Goal: Task Accomplishment & Management: Complete application form

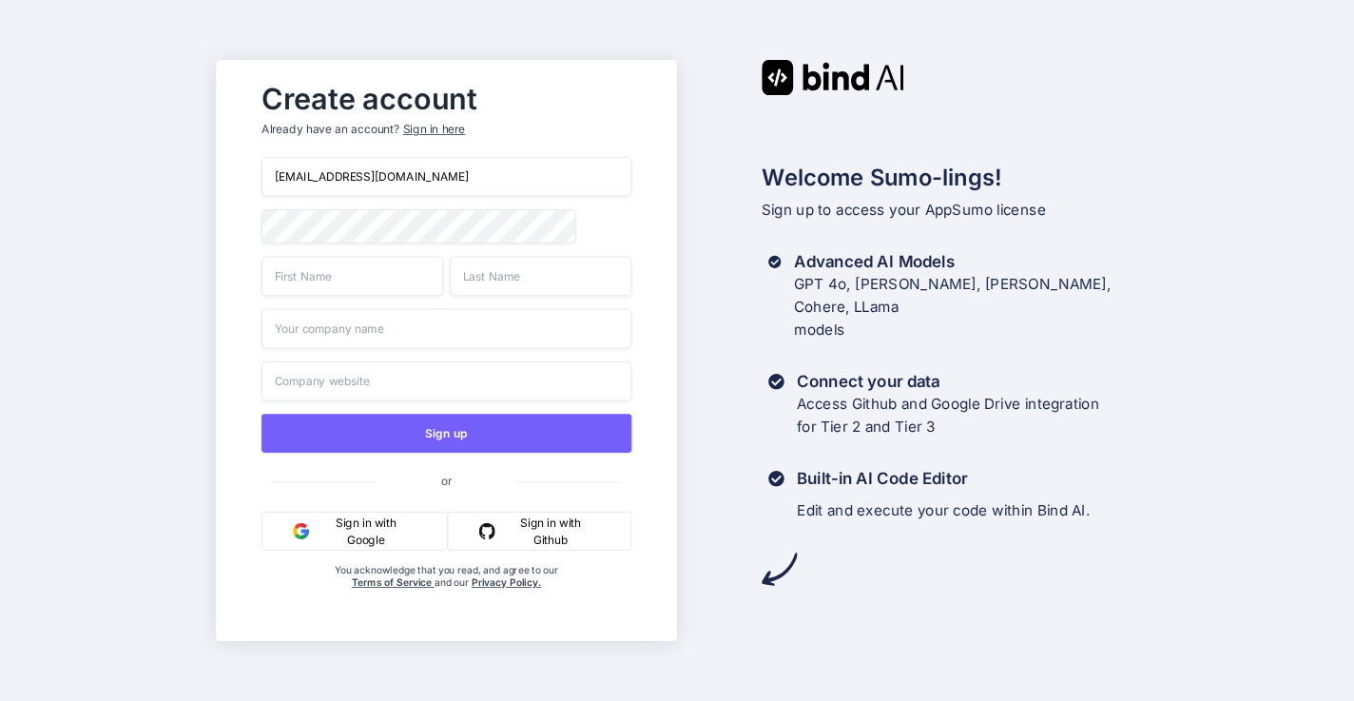
type input "[EMAIL_ADDRESS][DOMAIN_NAME]"
type input "[PERSON_NAME]"
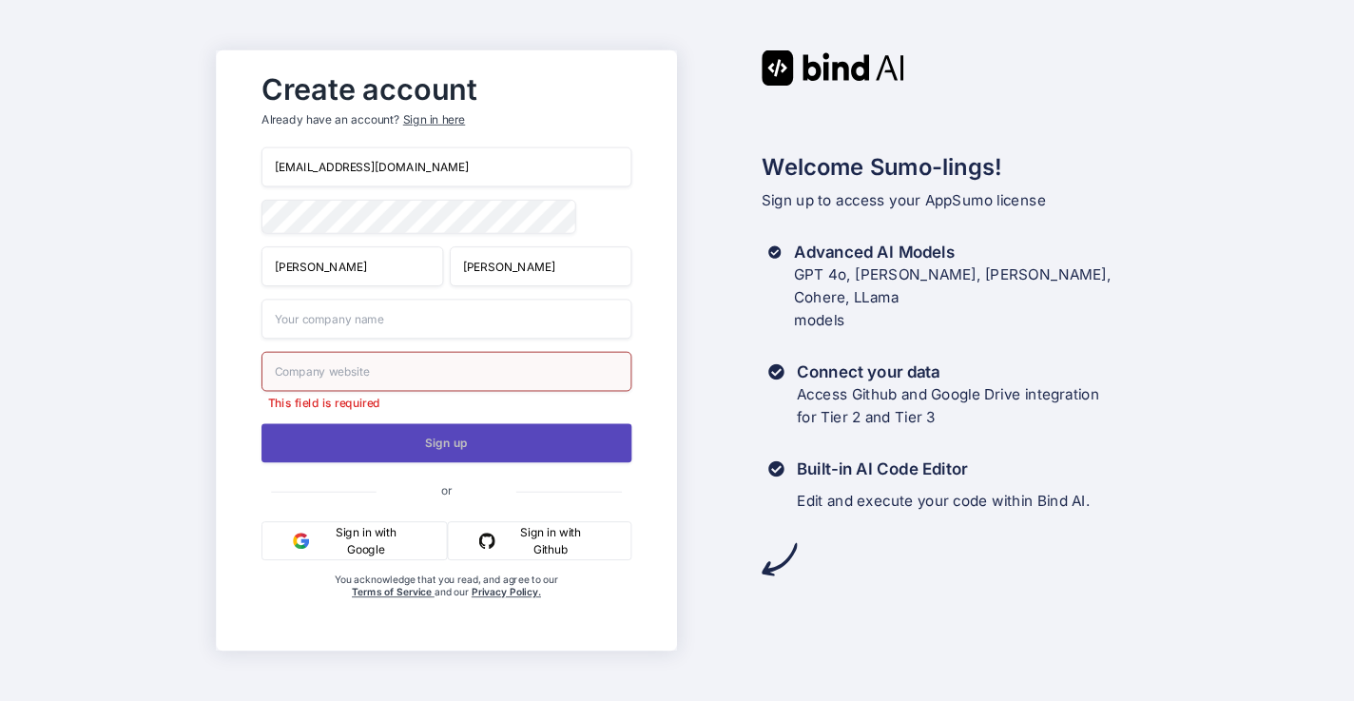
click at [430, 444] on button "Sign up" at bounding box center [446, 442] width 370 height 39
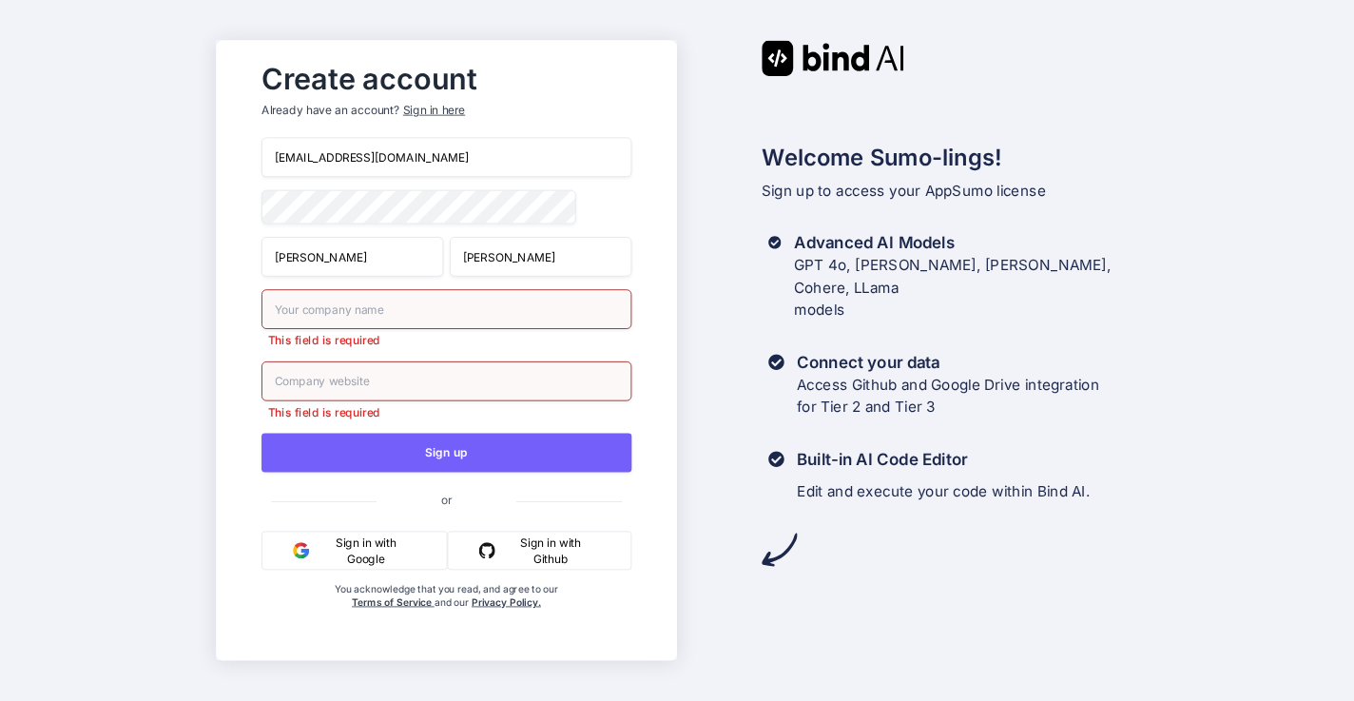
click at [451, 392] on input "text" at bounding box center [446, 381] width 370 height 40
paste input "[DOMAIN_NAME]"
type input "[DOMAIN_NAME]"
click at [387, 316] on input "text" at bounding box center [446, 309] width 370 height 40
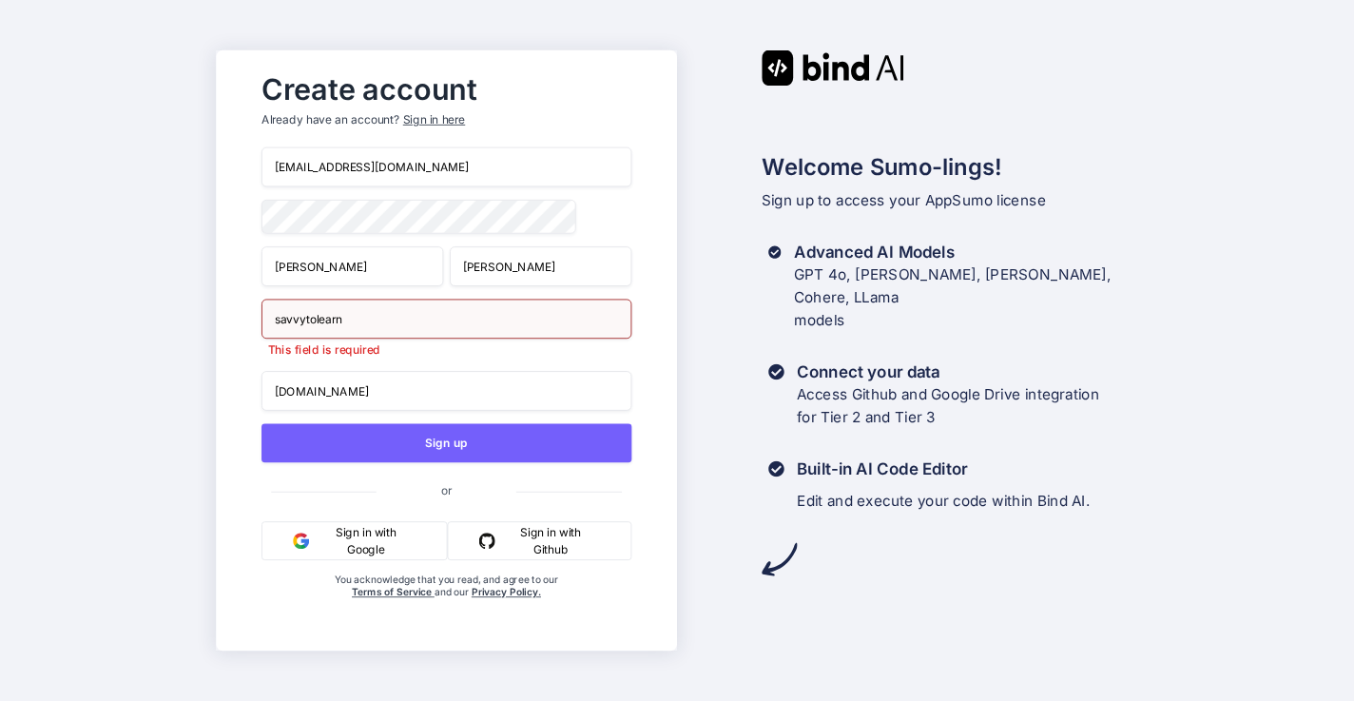
type input "savvytolearn"
click at [529, 364] on div "[EMAIL_ADDRESS][DOMAIN_NAME] [PERSON_NAME] savvytolearn This field is required …" at bounding box center [446, 392] width 370 height 490
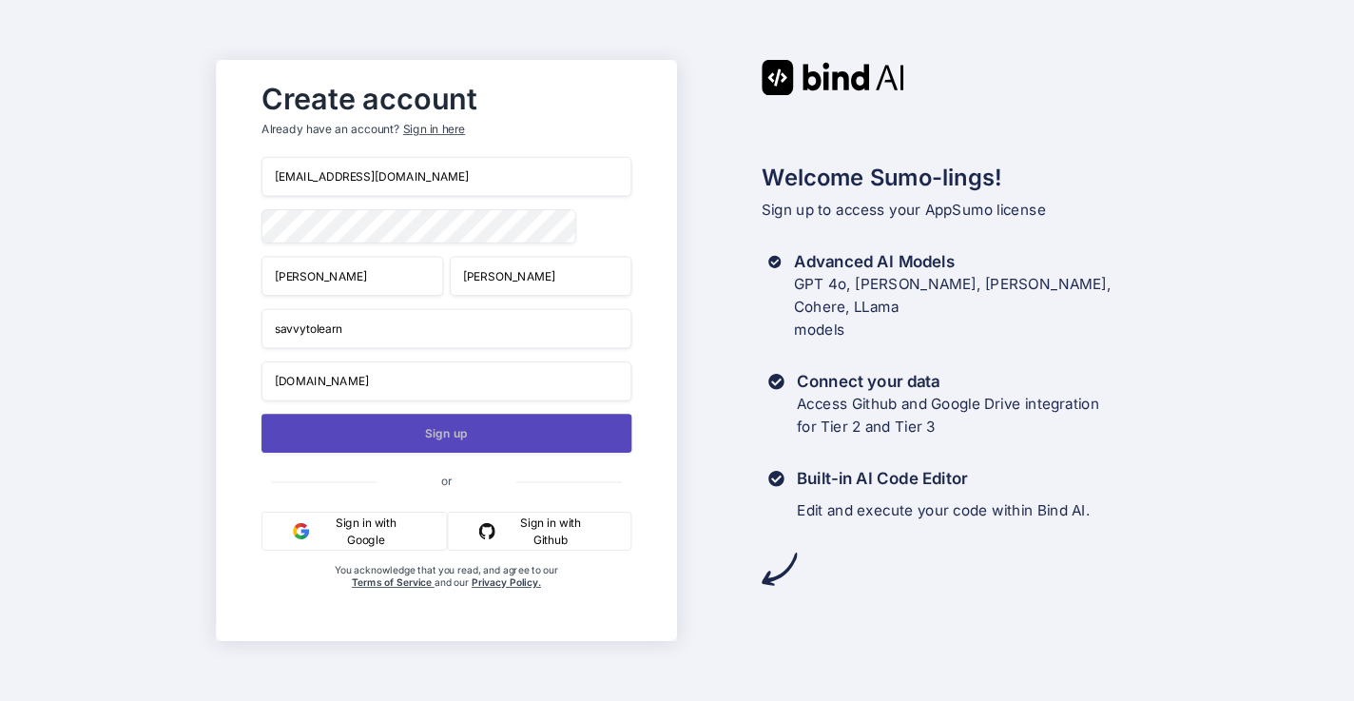
click at [461, 442] on button "Sign up" at bounding box center [446, 433] width 370 height 39
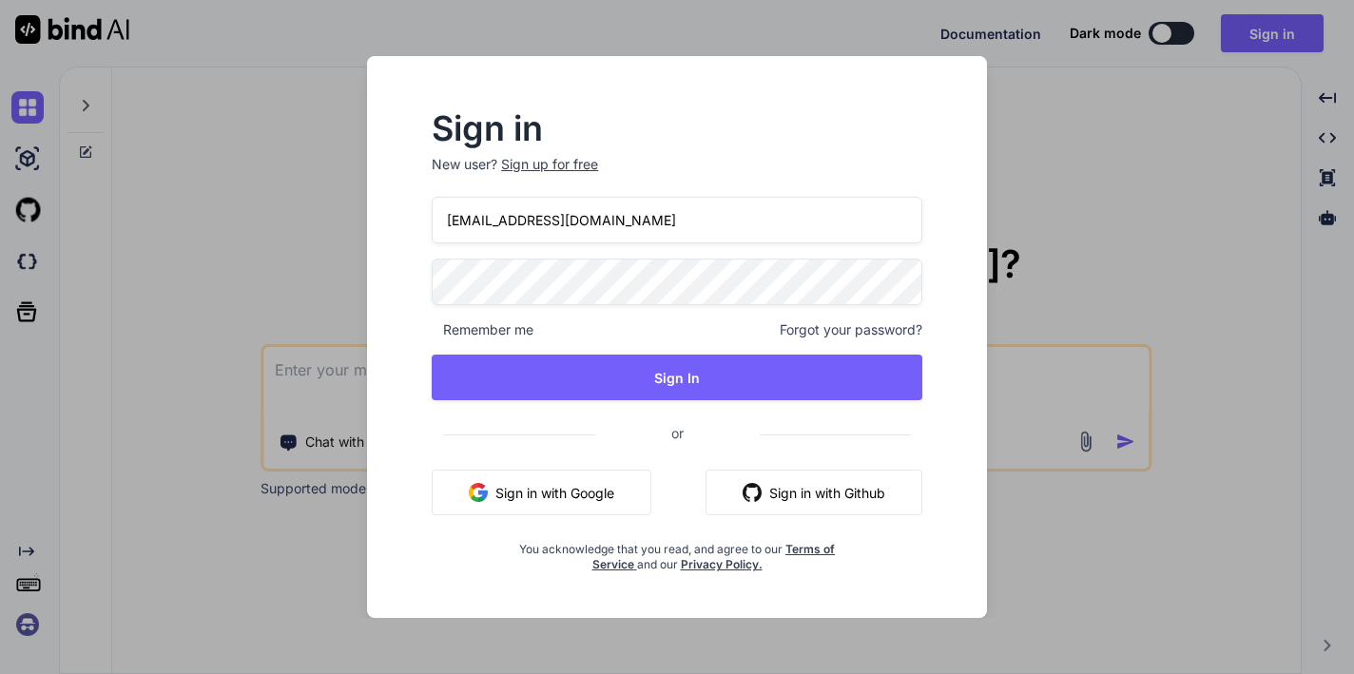
type input "[EMAIL_ADDRESS][DOMAIN_NAME]"
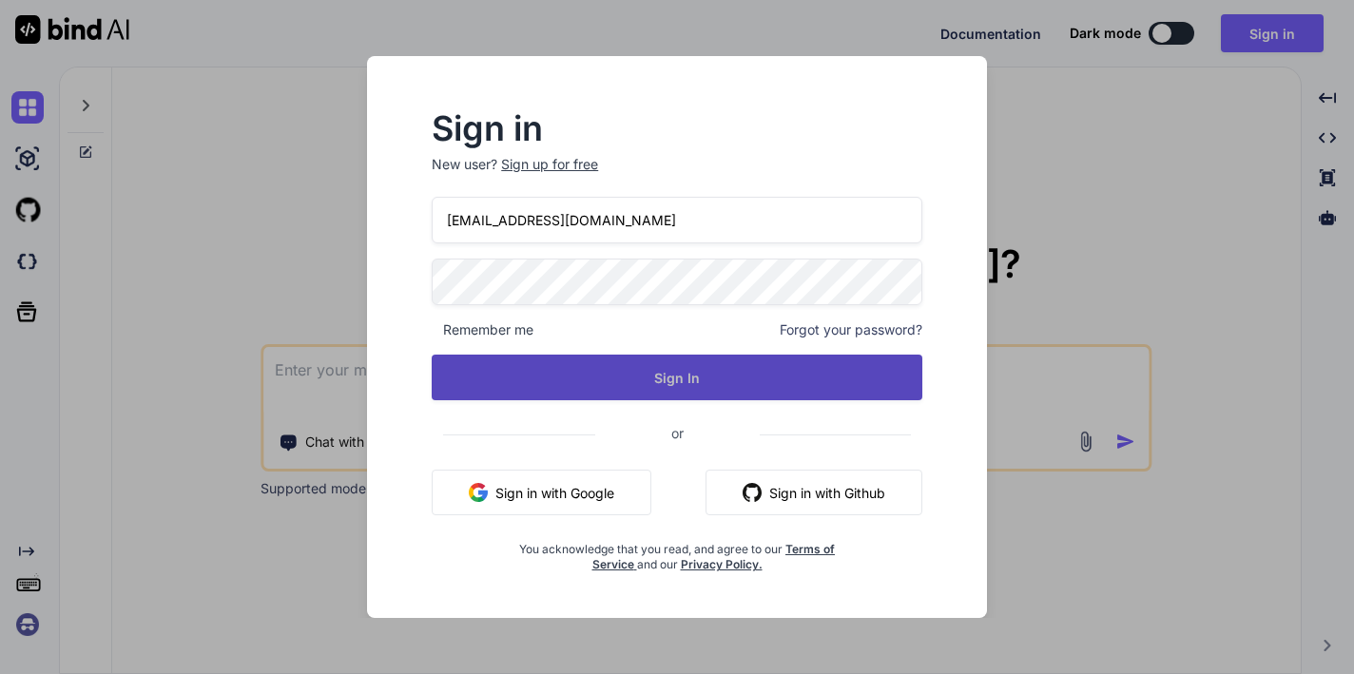
click at [639, 380] on button "Sign In" at bounding box center [677, 378] width 490 height 46
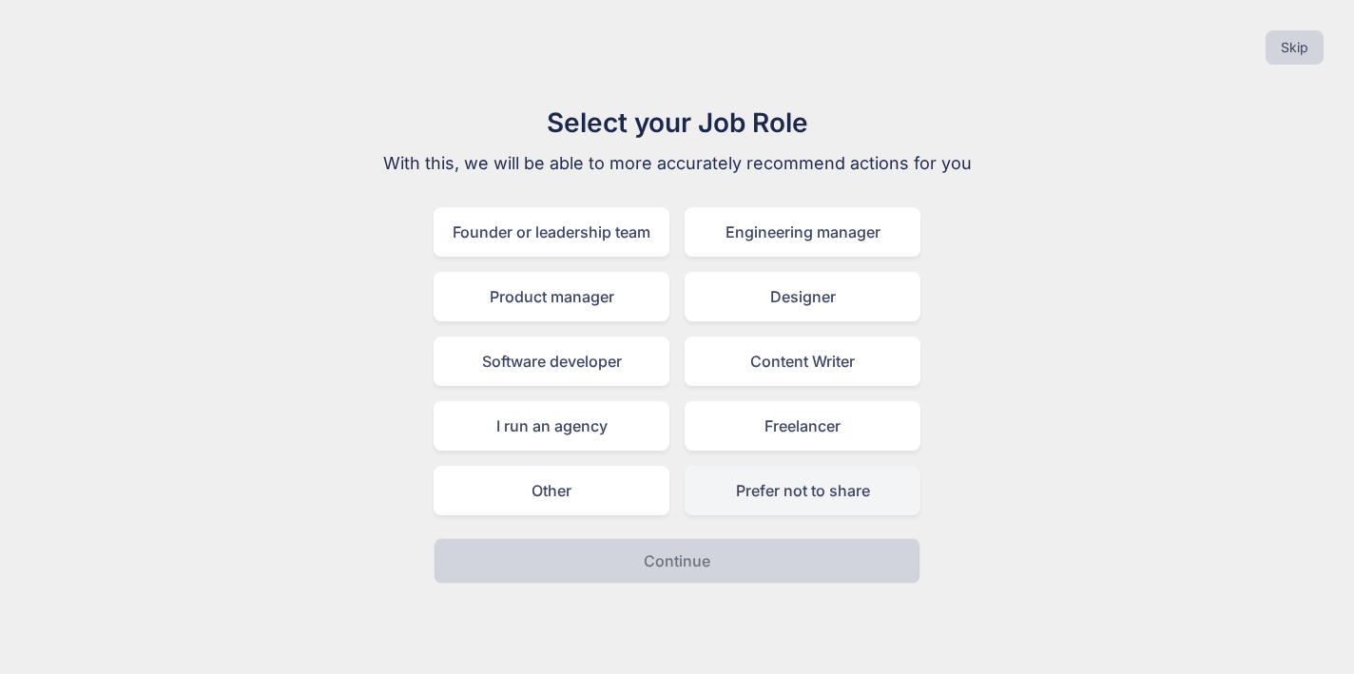
click at [758, 492] on div "Prefer not to share" at bounding box center [802, 490] width 236 height 49
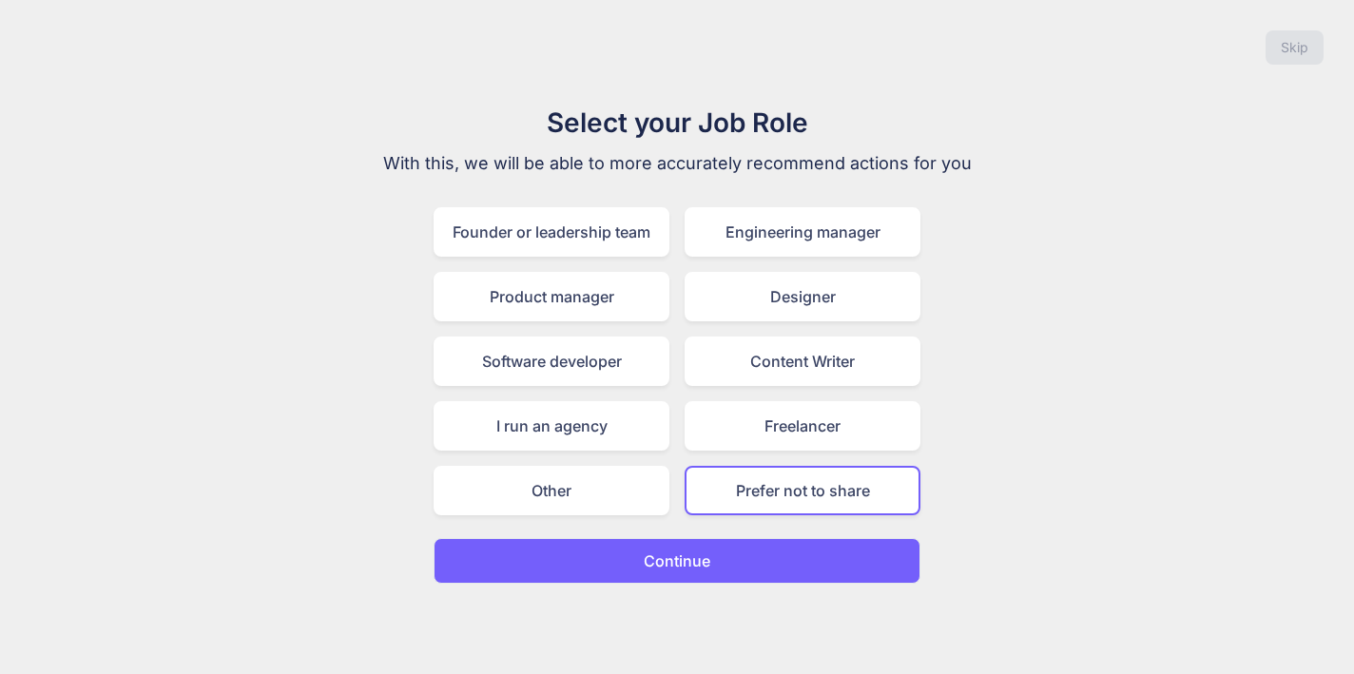
click at [697, 554] on p "Continue" at bounding box center [677, 560] width 67 height 23
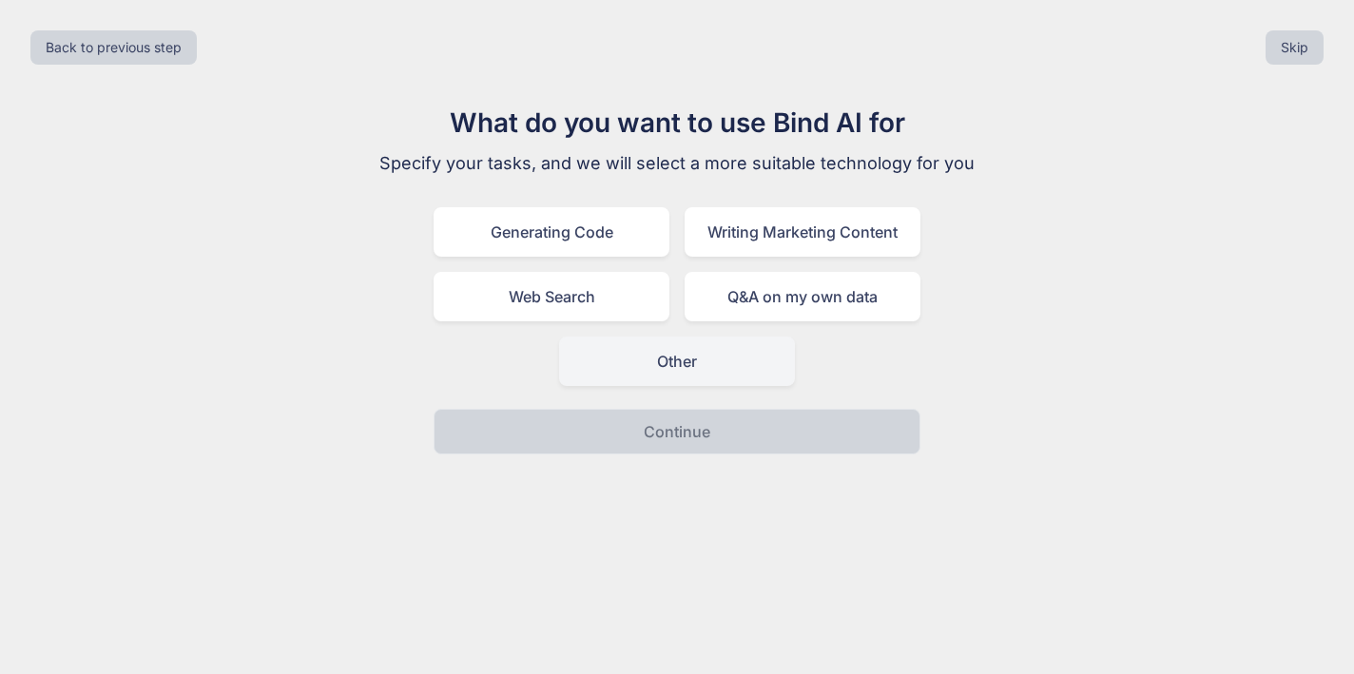
click at [669, 358] on div "Other" at bounding box center [677, 361] width 236 height 49
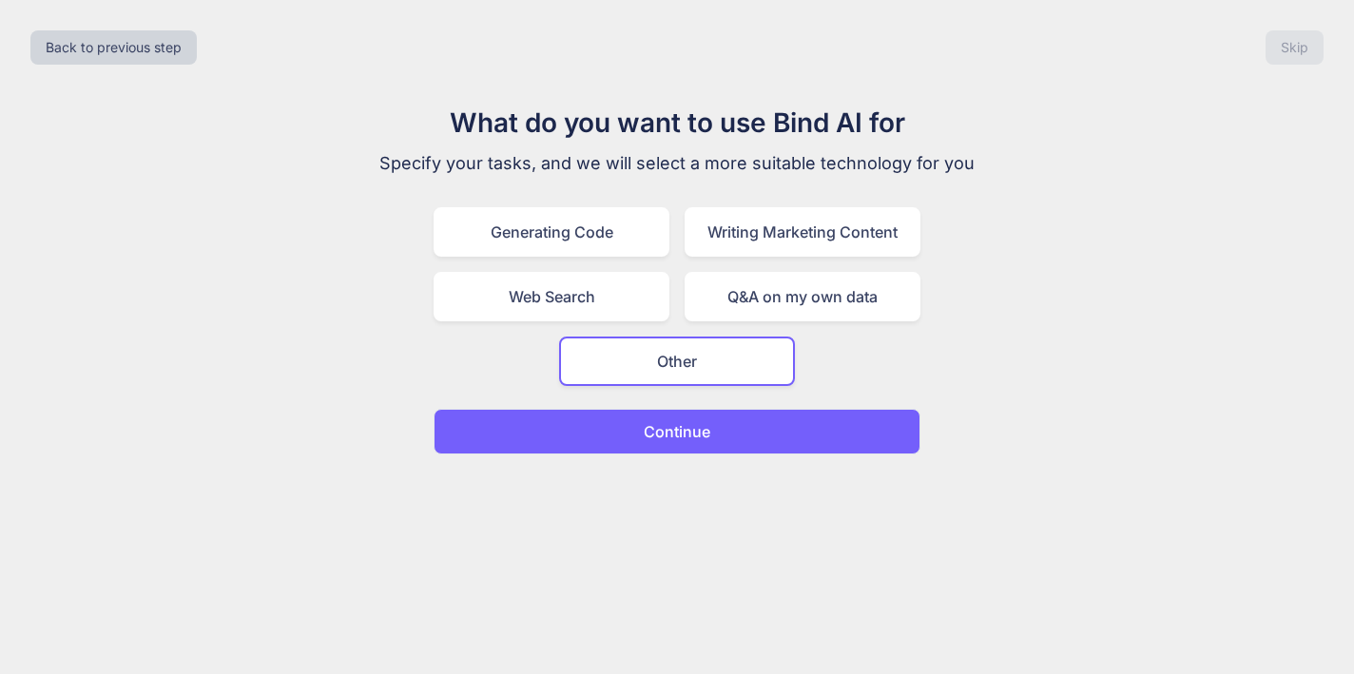
click at [672, 449] on button "Continue" at bounding box center [676, 432] width 487 height 46
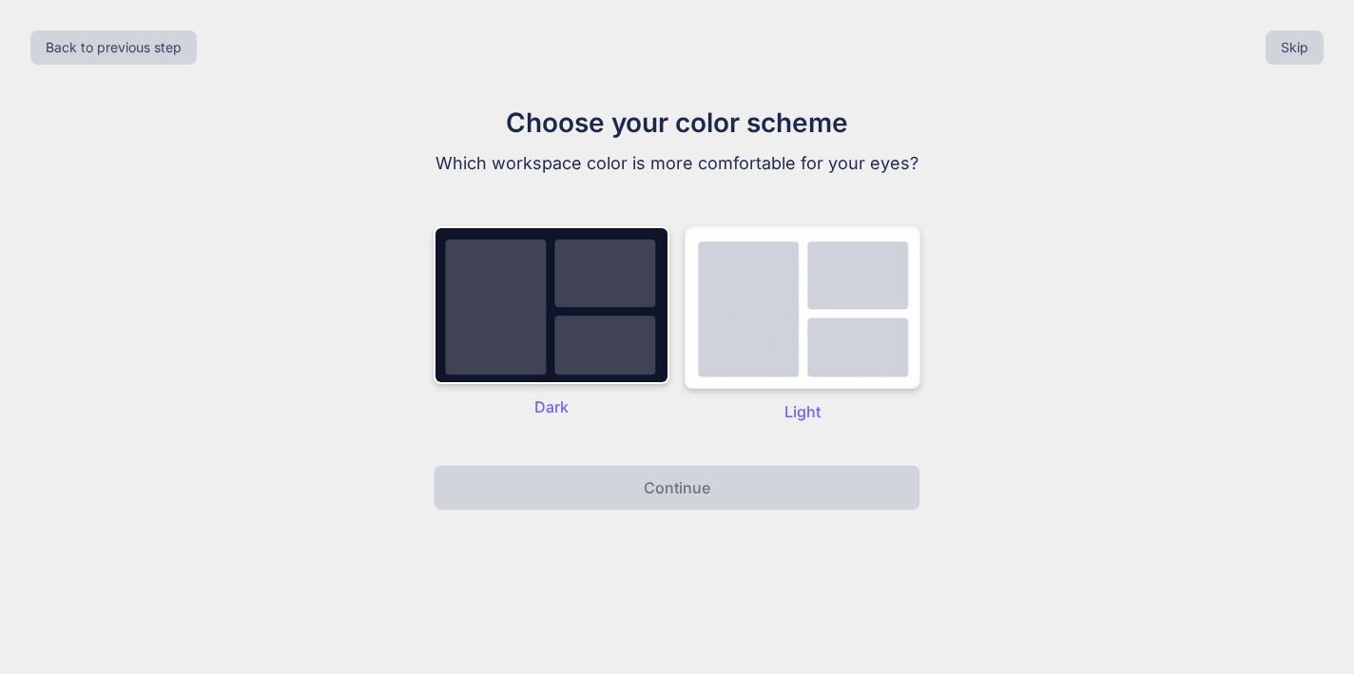
click at [781, 353] on img at bounding box center [802, 307] width 236 height 163
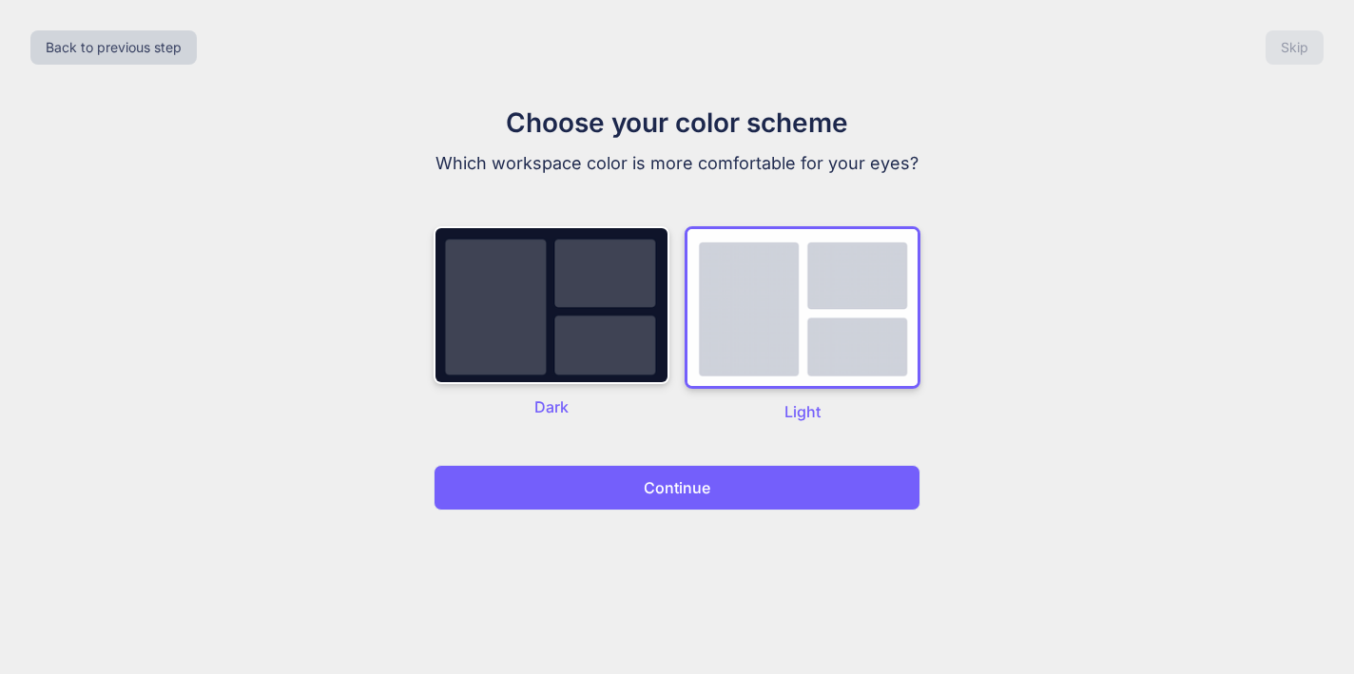
click at [706, 503] on button "Continue" at bounding box center [676, 488] width 487 height 46
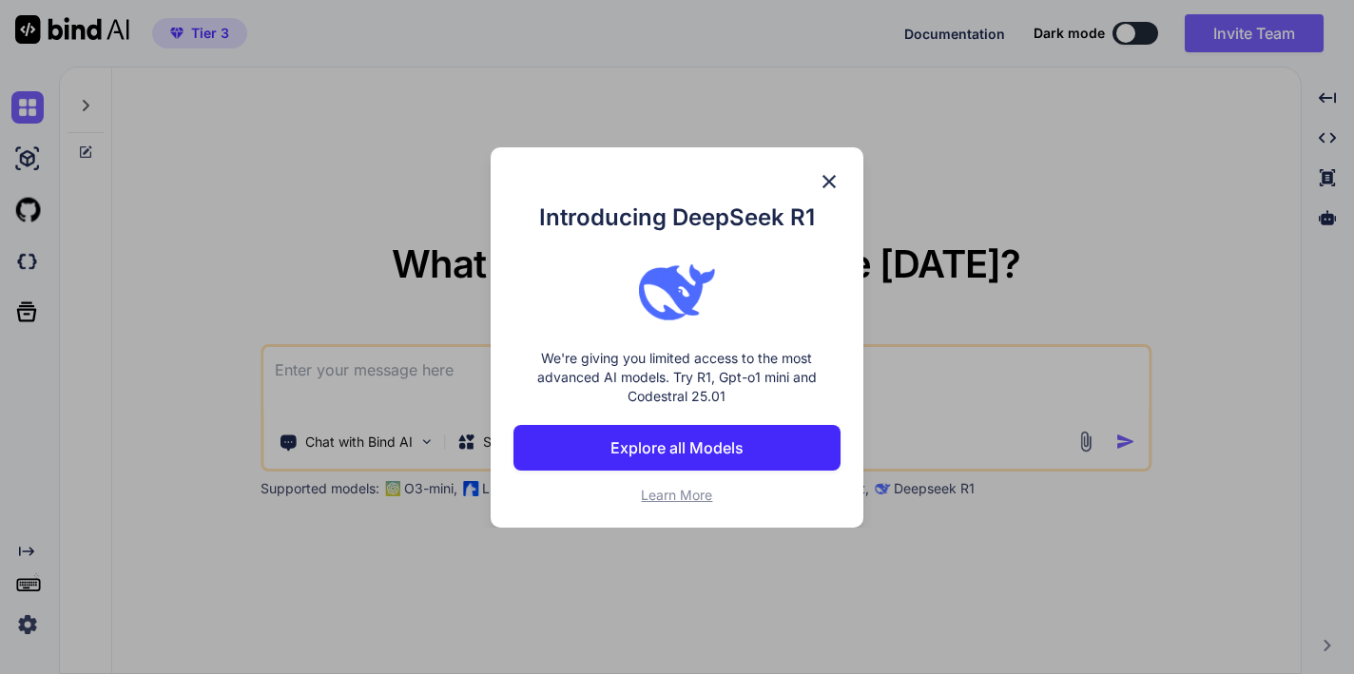
click at [833, 170] on img at bounding box center [828, 181] width 23 height 23
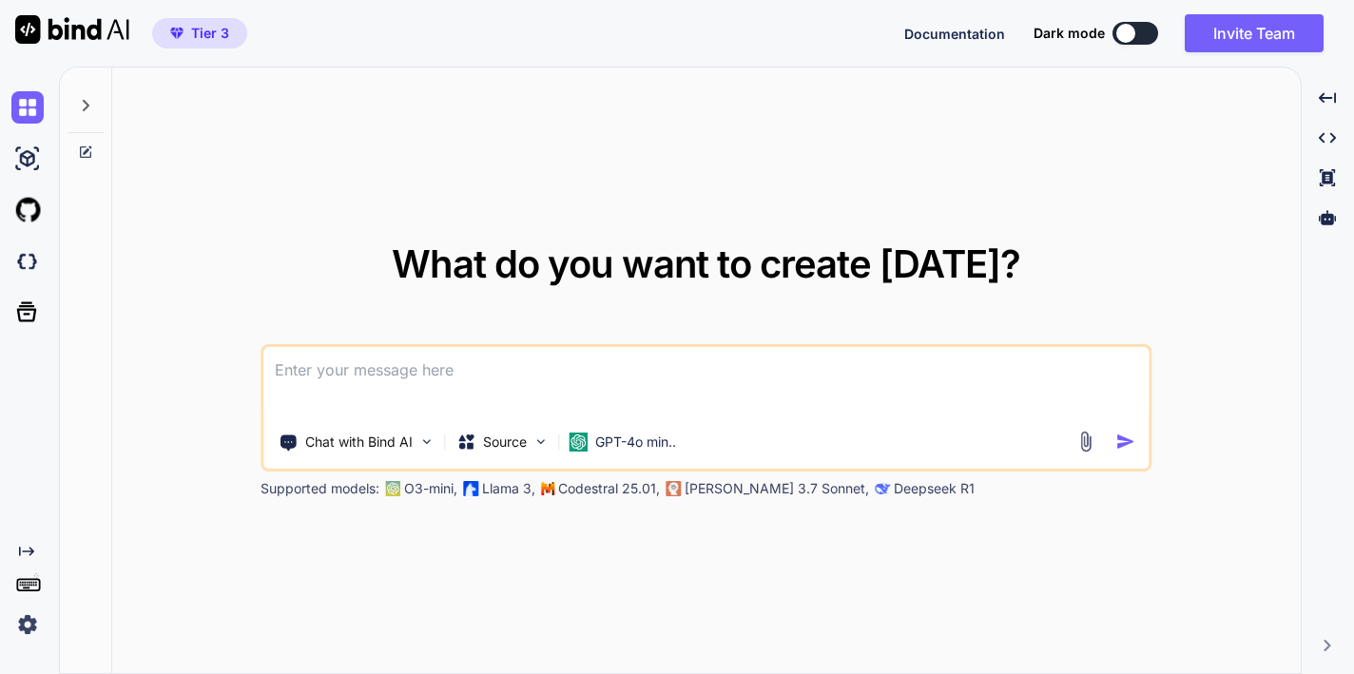
click at [221, 36] on span "Tier 3" at bounding box center [210, 33] width 38 height 19
click at [231, 37] on span "Tier 3" at bounding box center [200, 33] width 74 height 19
click at [86, 101] on icon at bounding box center [85, 105] width 15 height 15
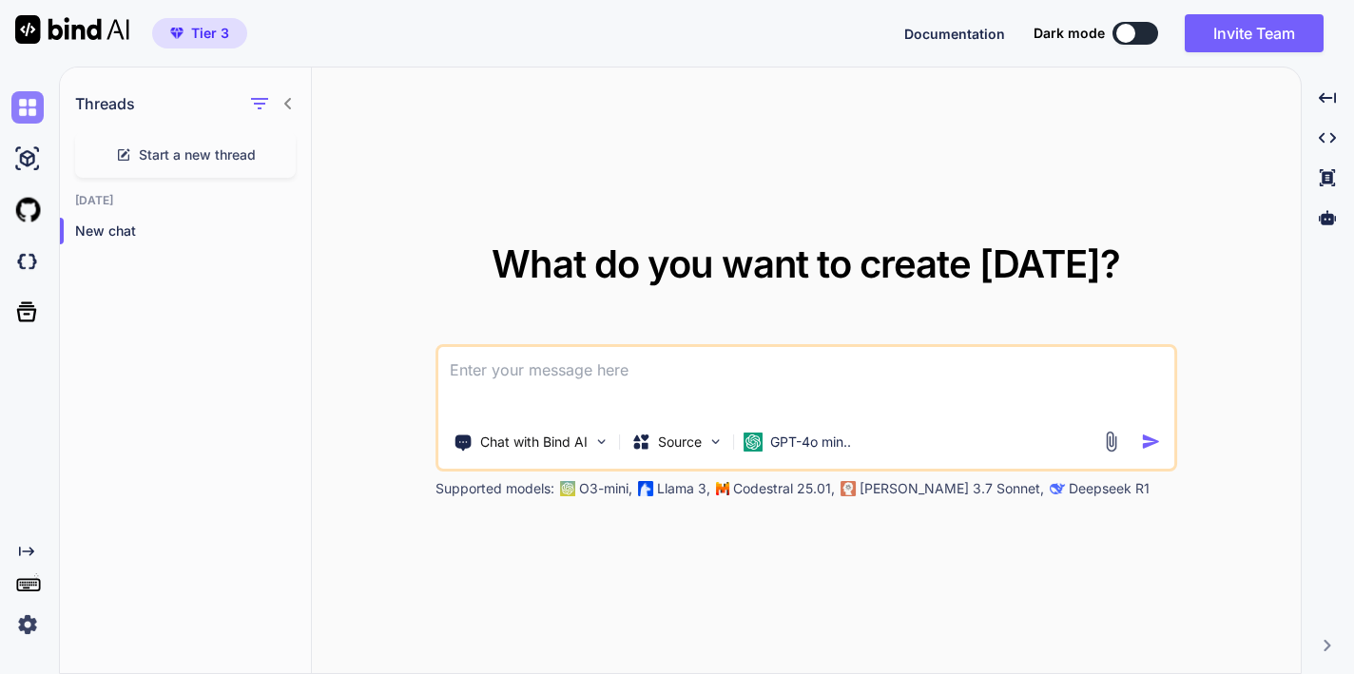
click at [33, 107] on img at bounding box center [27, 107] width 32 height 32
click at [33, 164] on img at bounding box center [27, 159] width 32 height 32
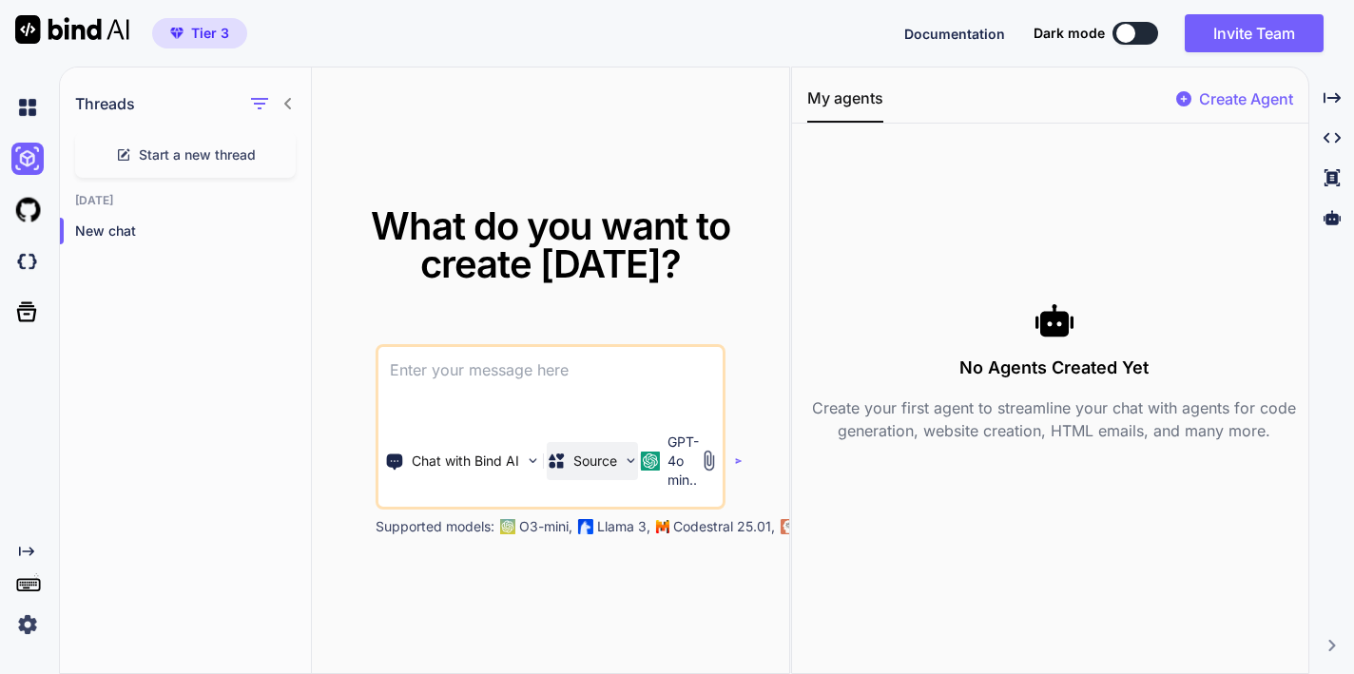
click at [631, 461] on img at bounding box center [631, 460] width 16 height 16
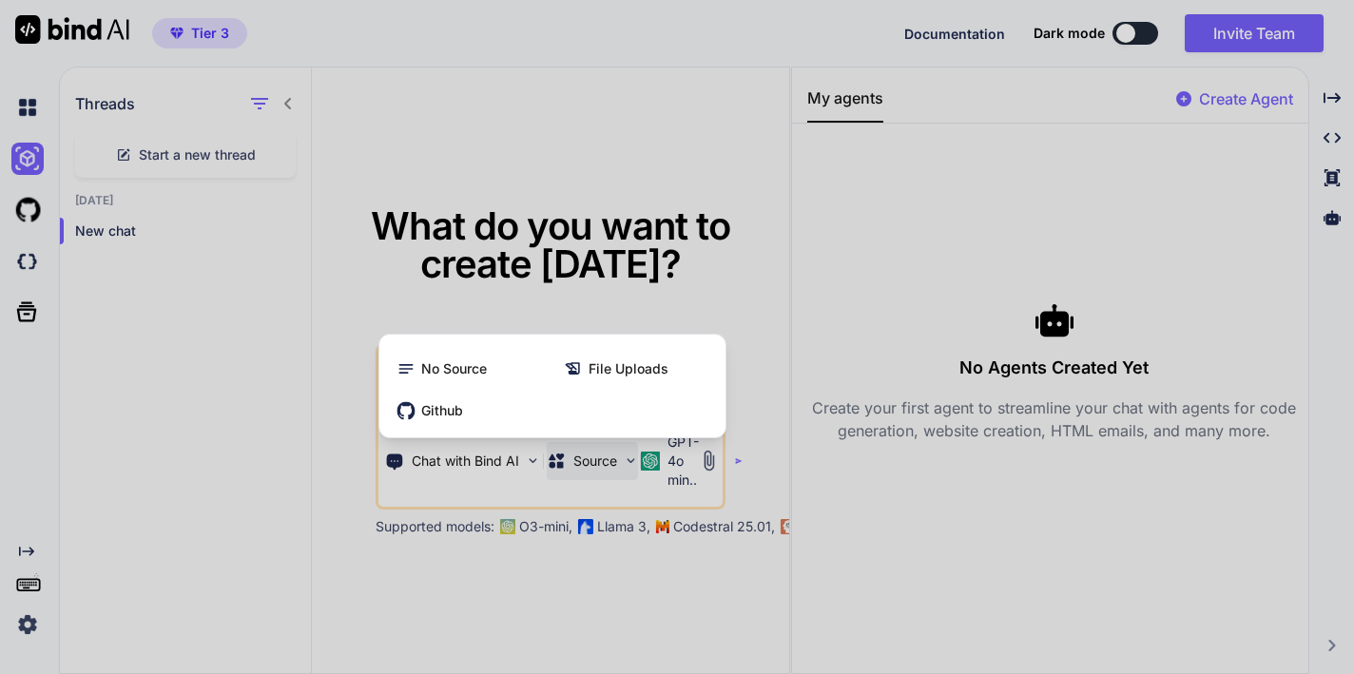
click at [630, 461] on div at bounding box center [677, 337] width 1354 height 674
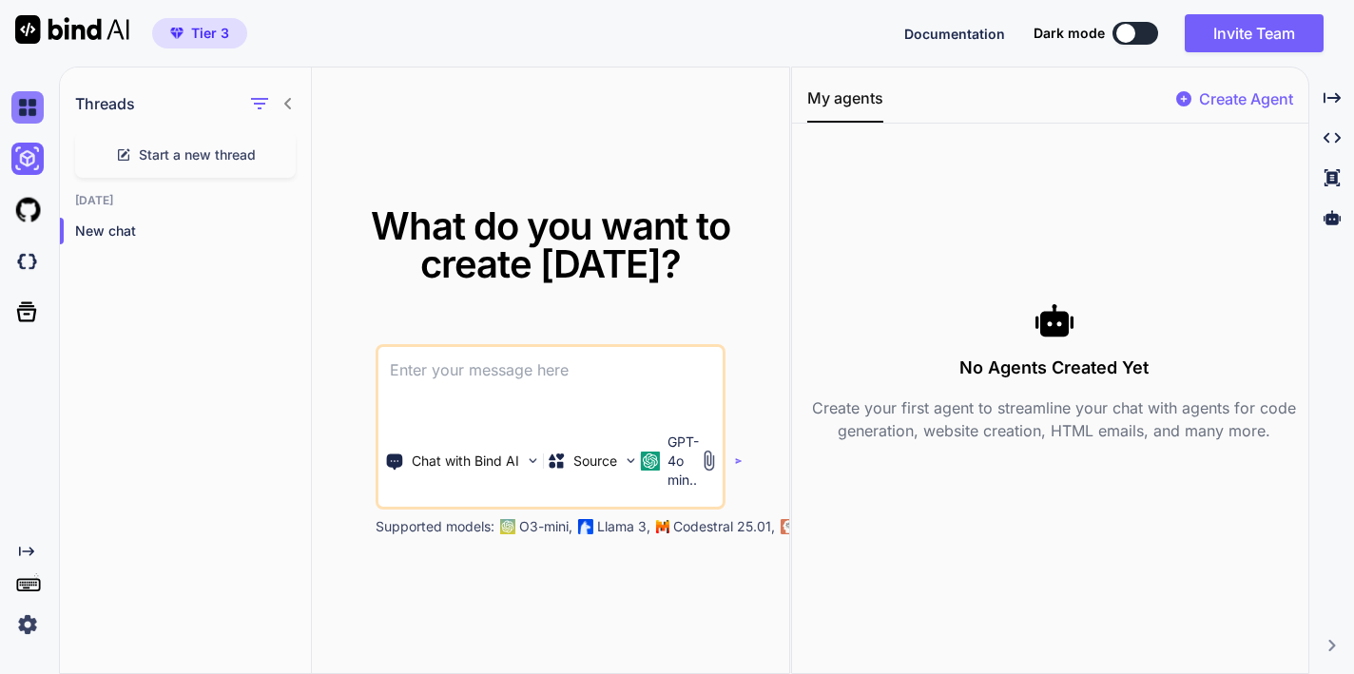
click at [29, 115] on img at bounding box center [27, 107] width 32 height 32
click at [154, 106] on div "Threads" at bounding box center [185, 99] width 251 height 65
click at [24, 166] on img at bounding box center [27, 159] width 32 height 32
click at [30, 215] on img at bounding box center [27, 210] width 32 height 32
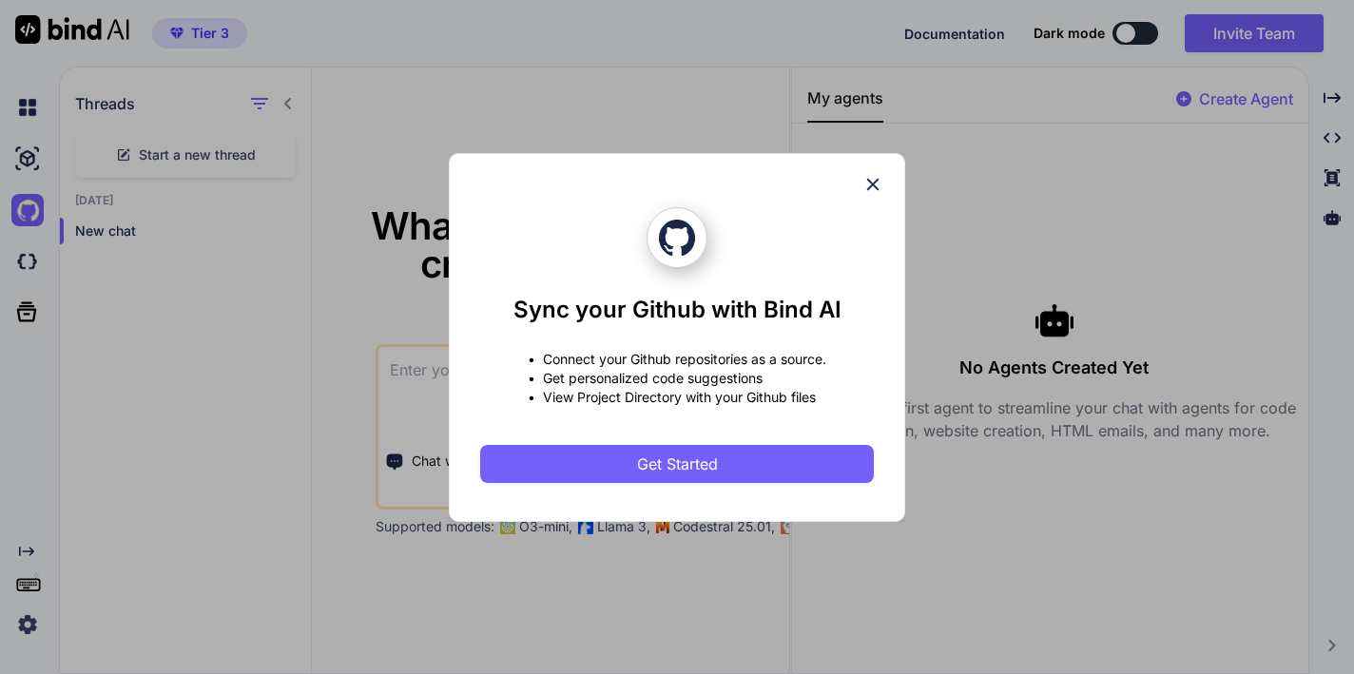
click at [880, 182] on icon at bounding box center [872, 184] width 21 height 21
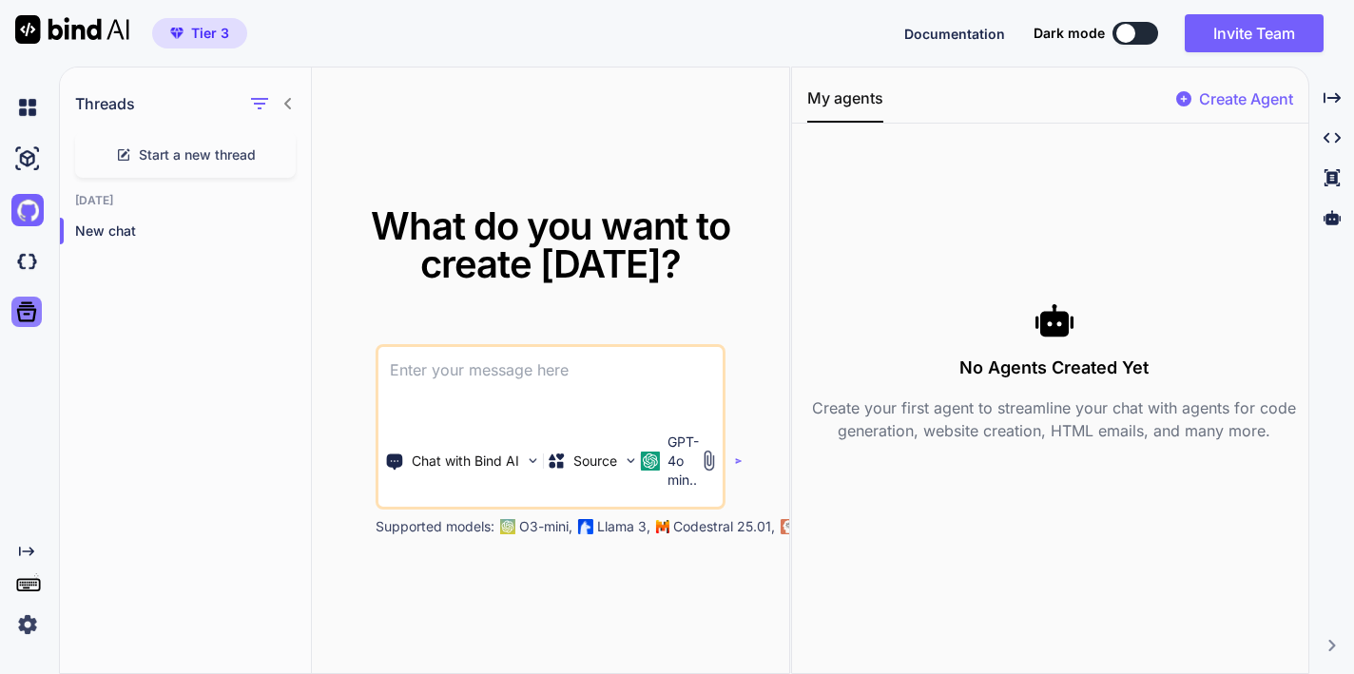
click at [23, 322] on icon at bounding box center [26, 311] width 27 height 27
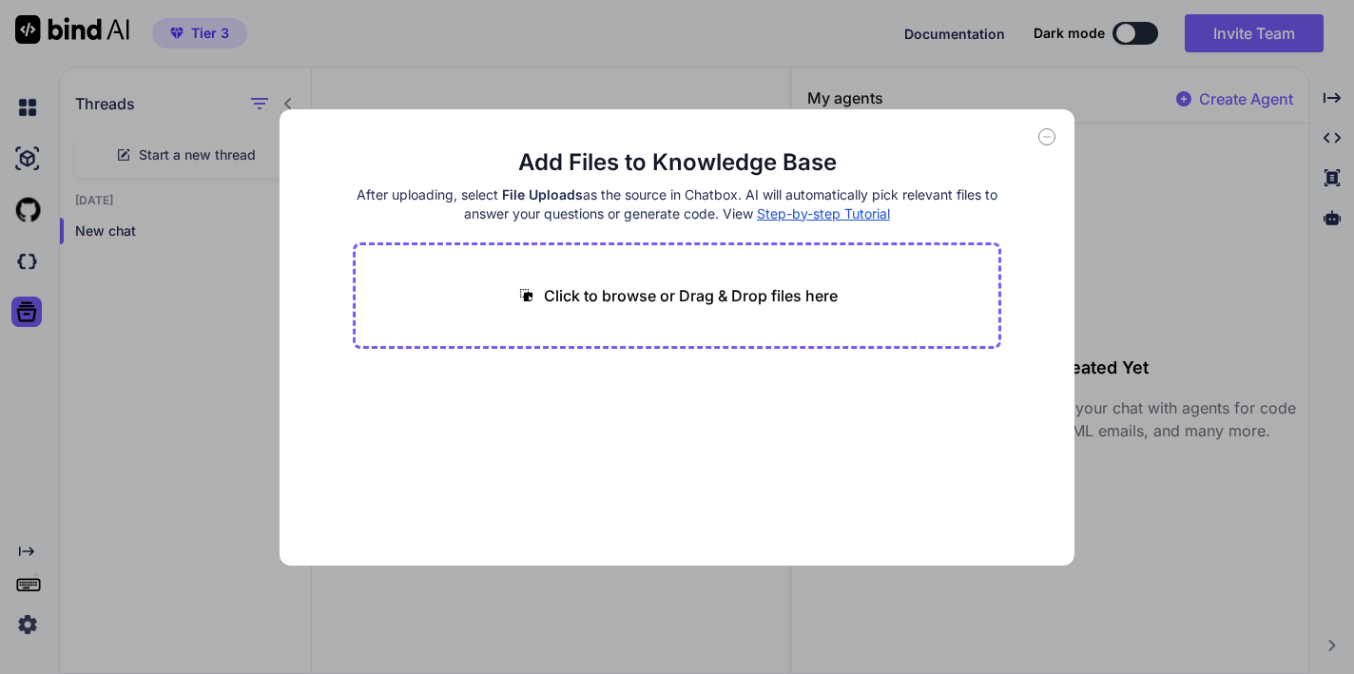
click at [816, 406] on main "Add Files to Knowledge Base After uploading, select File Uploads as the source …" at bounding box center [677, 356] width 649 height 418
click at [29, 583] on div "Add Files to Knowledge Base After uploading, select File Uploads as the source …" at bounding box center [677, 337] width 1354 height 674
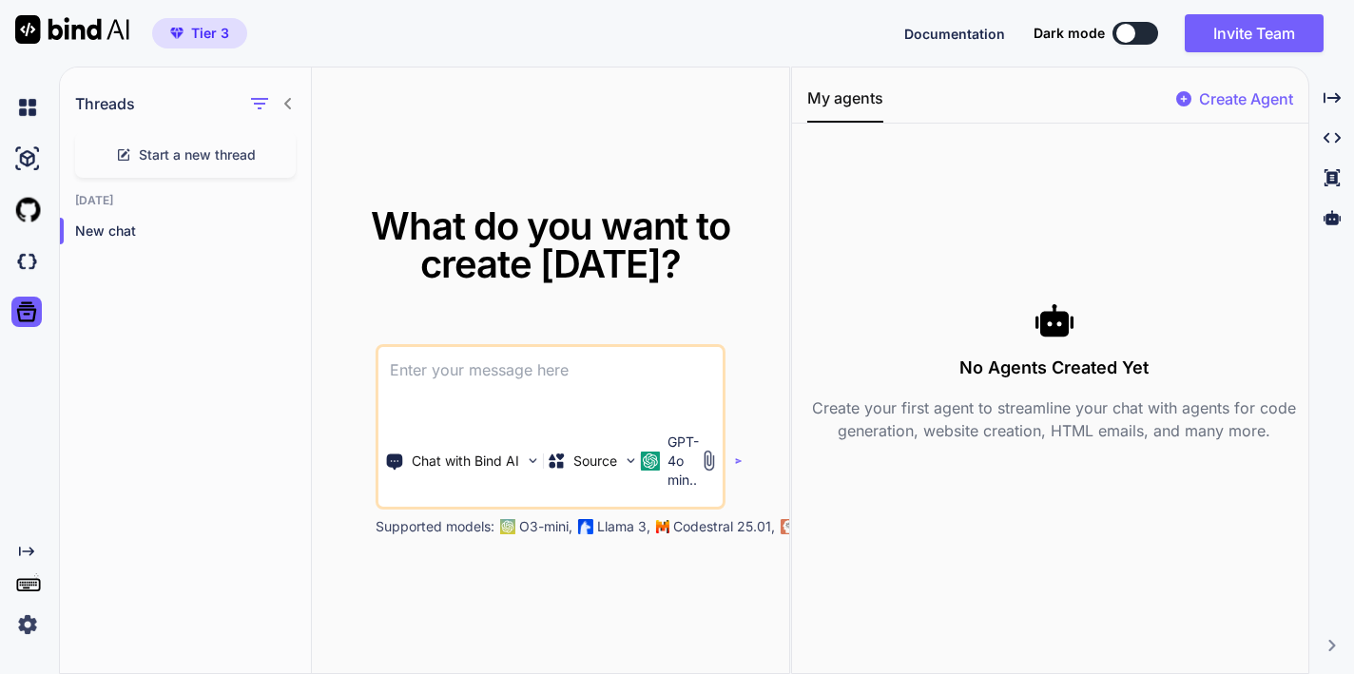
click at [29, 583] on rect at bounding box center [30, 583] width 2 height 2
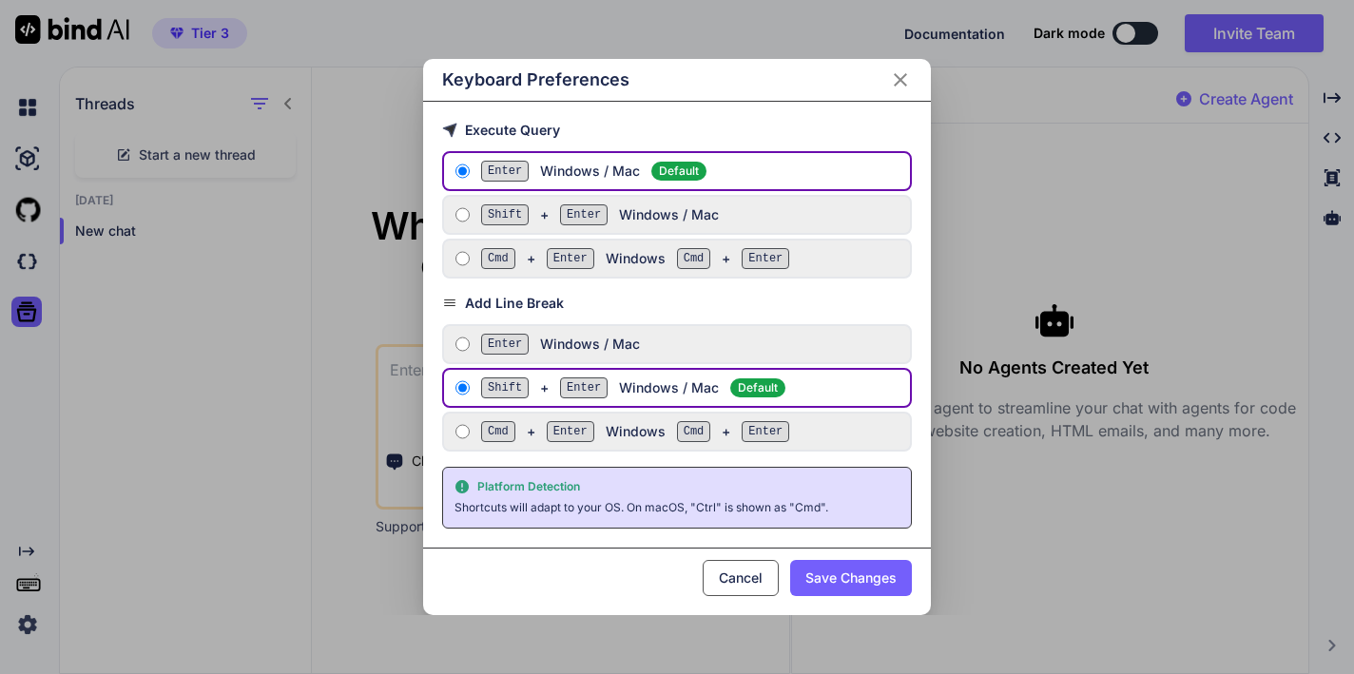
click at [743, 581] on button "Cancel" at bounding box center [740, 578] width 76 height 36
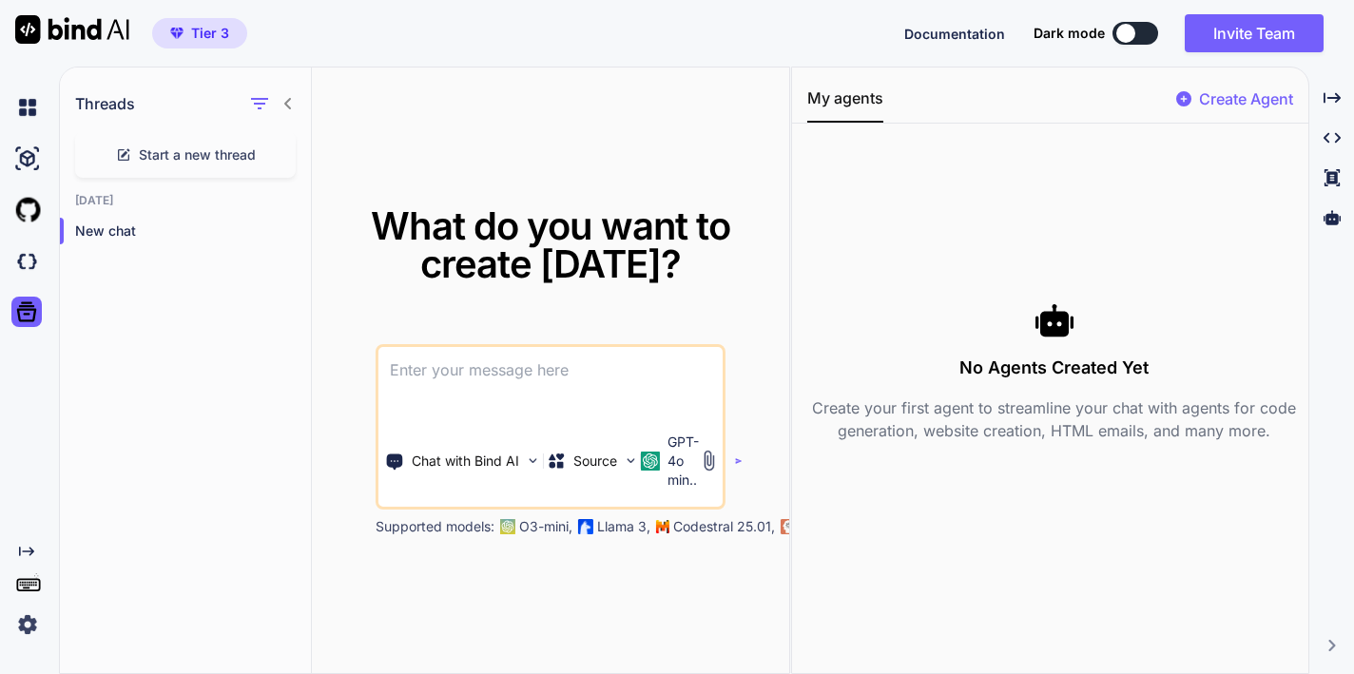
click at [953, 31] on span "Documentation" at bounding box center [954, 34] width 101 height 16
